Goal: Navigation & Orientation: Find specific page/section

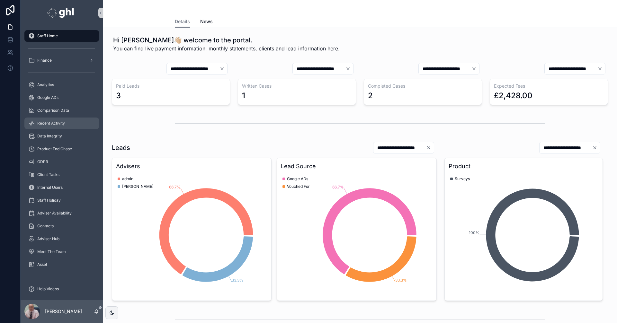
click at [50, 122] on span "Recent Activity" at bounding box center [51, 123] width 28 height 5
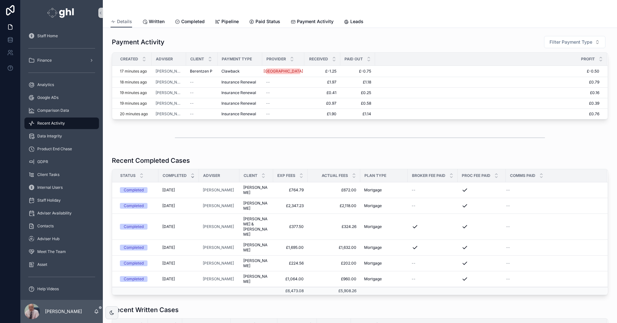
drag, startPoint x: 60, startPoint y: 122, endPoint x: 63, endPoint y: 128, distance: 6.3
click at [60, 122] on span "Recent Activity" at bounding box center [51, 123] width 28 height 5
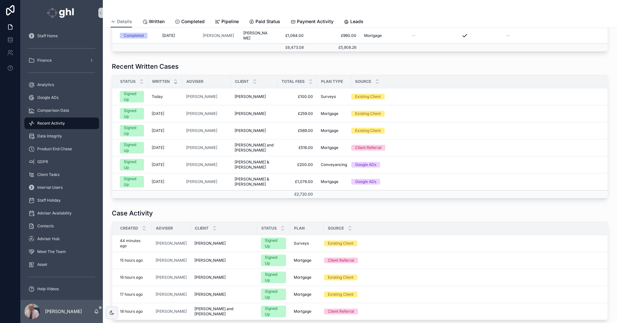
scroll to position [249, 0]
